Goal: Use online tool/utility: Utilize a website feature to perform a specific function

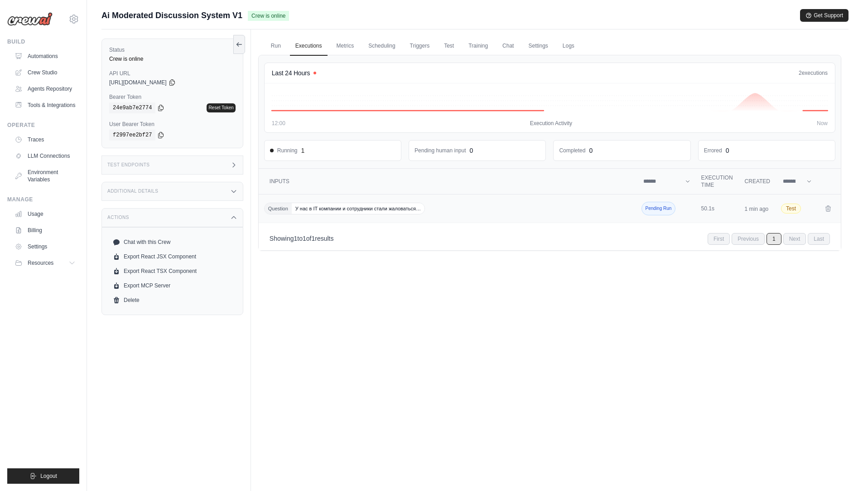
click at [653, 209] on span "Pending Run" at bounding box center [658, 209] width 34 height 14
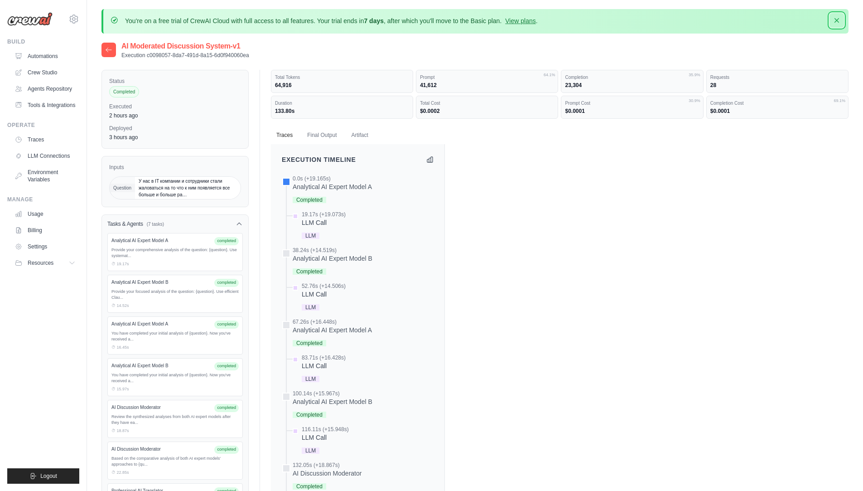
click at [838, 21] on icon "button" at bounding box center [836, 20] width 9 height 9
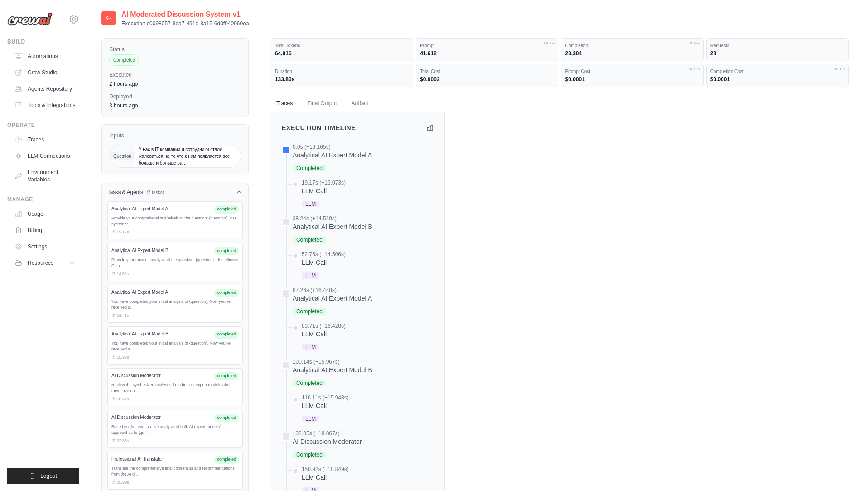
click at [114, 18] on div at bounding box center [108, 18] width 14 height 14
click at [110, 19] on icon at bounding box center [108, 17] width 7 height 7
click at [36, 19] on img at bounding box center [29, 19] width 45 height 14
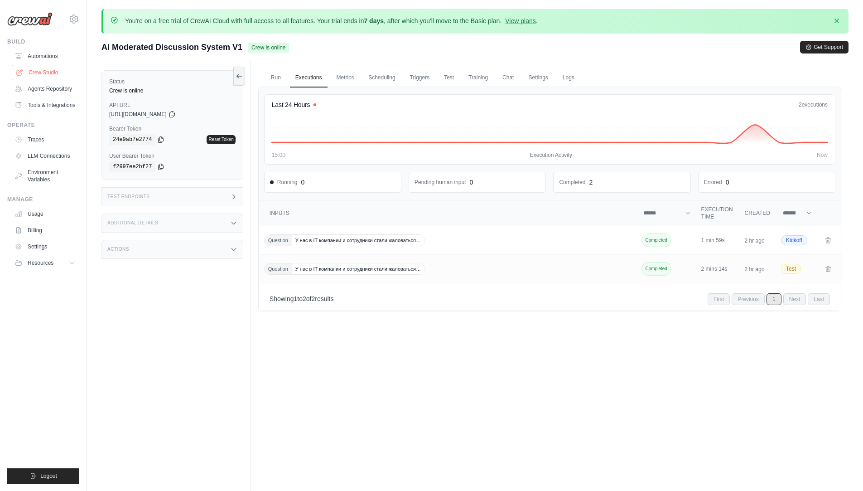
click at [30, 72] on link "Crew Studio" at bounding box center [46, 72] width 68 height 14
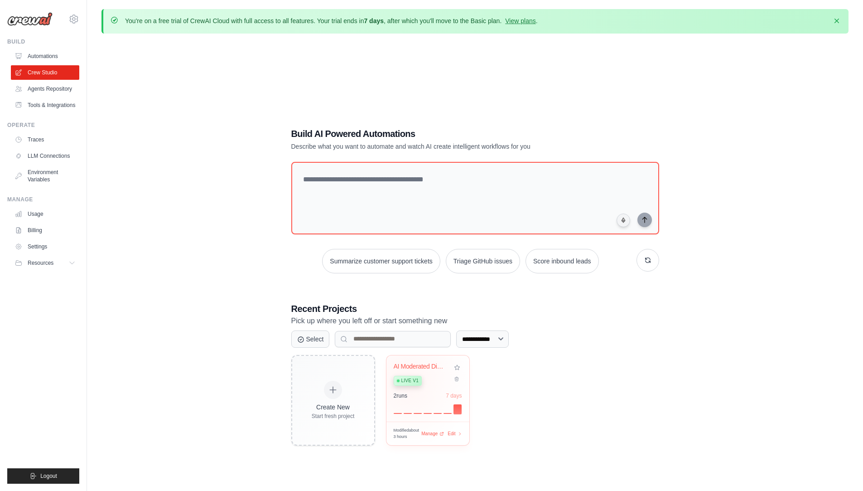
click at [407, 382] on span "Live v1" at bounding box center [409, 380] width 17 height 7
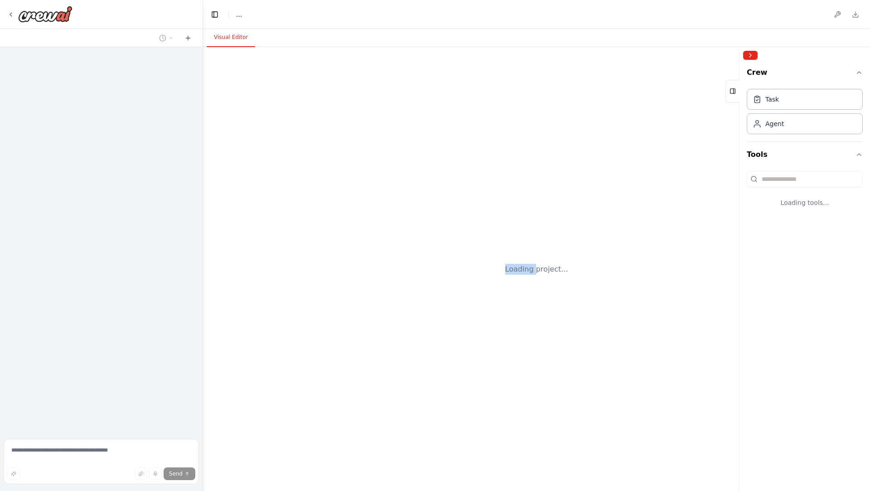
click at [429, 379] on div "Loading project..." at bounding box center [536, 268] width 667 height 443
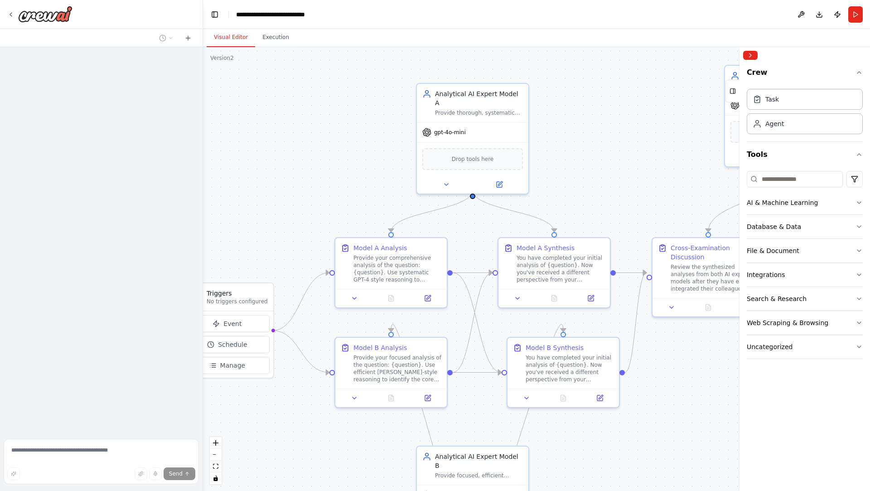
drag, startPoint x: 642, startPoint y: 237, endPoint x: 592, endPoint y: 200, distance: 61.9
click at [592, 200] on div ".deletable-edge-delete-btn { width: 20px; height: 20px; border: 0px solid #ffff…" at bounding box center [536, 268] width 667 height 443
click at [818, 15] on button "Download" at bounding box center [819, 14] width 14 height 16
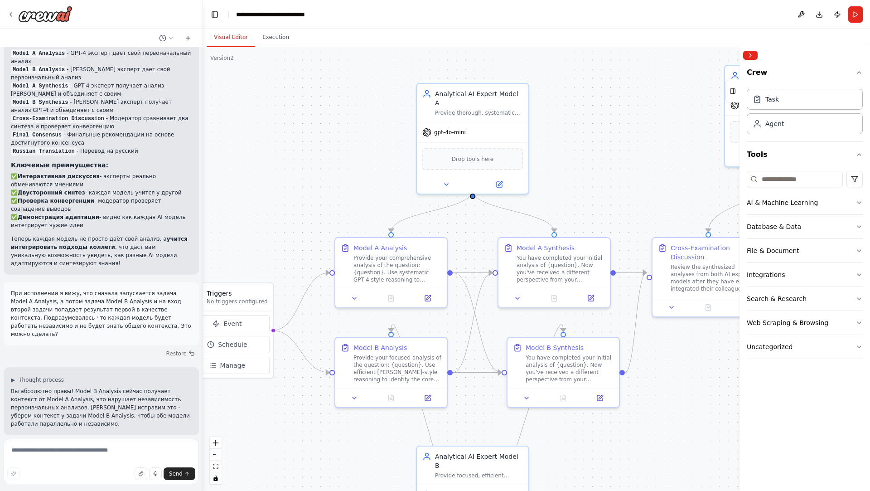
scroll to position [3221, 0]
